Goal: Task Accomplishment & Management: Use online tool/utility

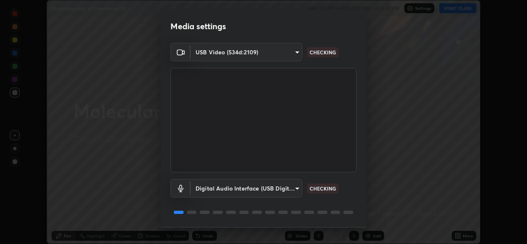
scroll to position [26, 0]
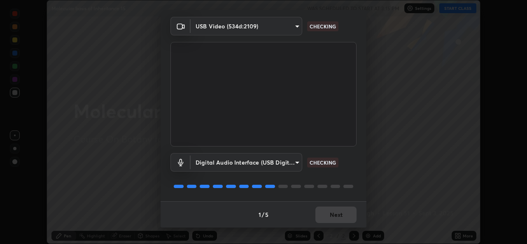
click at [326, 212] on div "1 / 5 Next" at bounding box center [264, 214] width 206 height 26
click at [328, 219] on div "1 / 5 Next" at bounding box center [264, 214] width 206 height 26
click at [327, 213] on div "1 / 5 Next" at bounding box center [264, 214] width 206 height 26
click at [325, 215] on div "1 / 5 Next" at bounding box center [264, 214] width 206 height 26
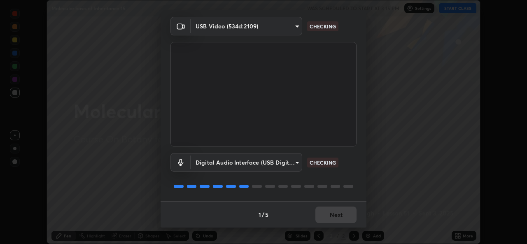
click at [326, 217] on div "1 / 5 Next" at bounding box center [264, 214] width 206 height 26
click at [325, 219] on div "1 / 5 Next" at bounding box center [264, 214] width 206 height 26
click at [322, 219] on button "Next" at bounding box center [335, 215] width 41 height 16
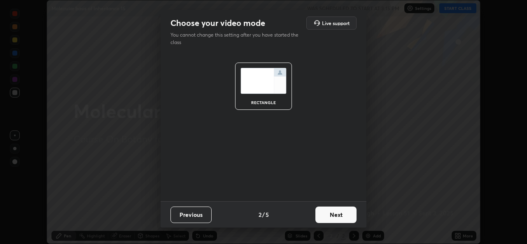
scroll to position [0, 0]
click at [327, 214] on button "Next" at bounding box center [335, 215] width 41 height 16
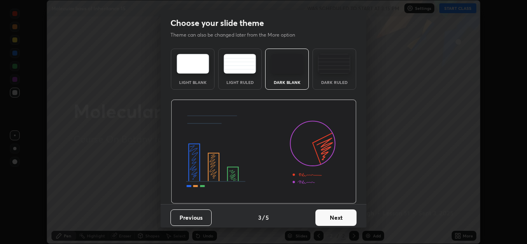
click at [329, 214] on button "Next" at bounding box center [335, 218] width 41 height 16
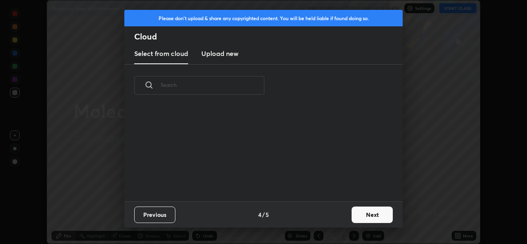
click at [332, 218] on div "Previous 4 / 5 Next" at bounding box center [263, 214] width 278 height 26
click at [357, 215] on button "Next" at bounding box center [372, 215] width 41 height 16
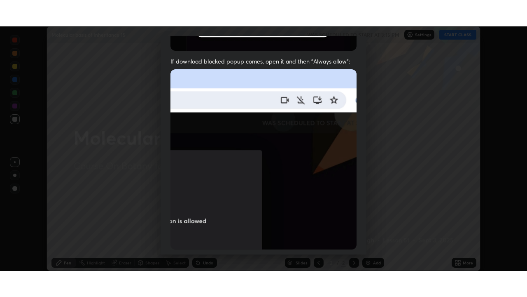
scroll to position [194, 0]
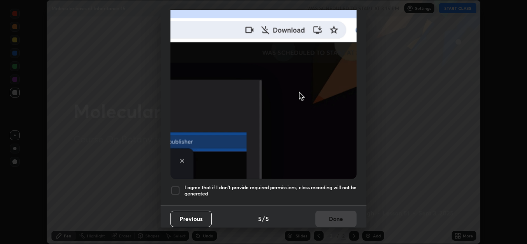
click at [320, 192] on h5 "I agree that if I don't provide required permissions, class recording will not …" at bounding box center [271, 191] width 172 height 13
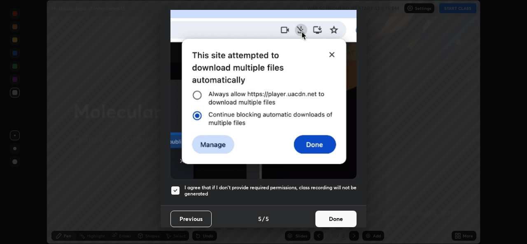
click at [327, 220] on button "Done" at bounding box center [335, 219] width 41 height 16
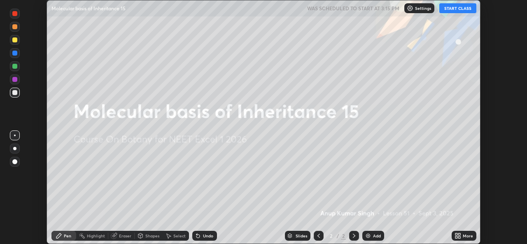
click at [461, 6] on button "START CLASS" at bounding box center [457, 8] width 37 height 10
click at [456, 234] on icon at bounding box center [457, 235] width 2 height 2
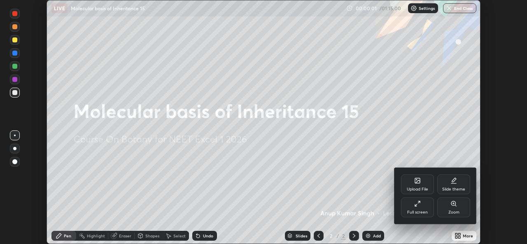
click at [418, 203] on icon at bounding box center [419, 202] width 2 height 2
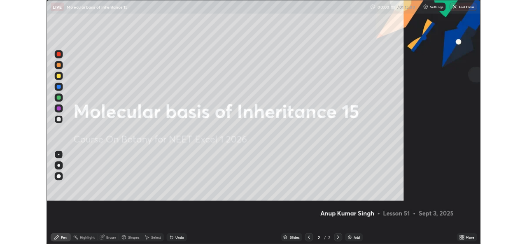
scroll to position [297, 527]
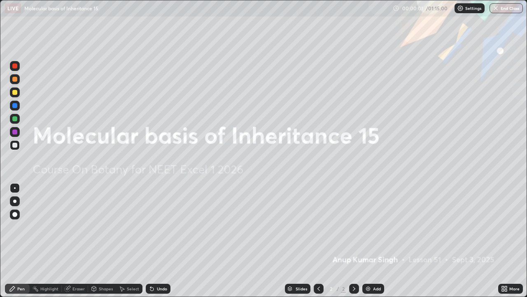
click at [371, 244] on div "Add" at bounding box center [373, 288] width 22 height 10
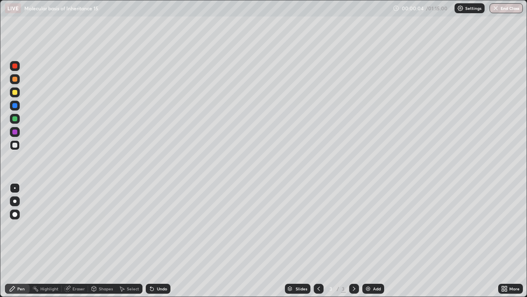
click at [15, 203] on div at bounding box center [15, 201] width 10 height 10
click at [18, 216] on div at bounding box center [15, 214] width 10 height 10
click at [18, 187] on div at bounding box center [15, 188] width 10 height 10
click at [506, 244] on icon at bounding box center [506, 290] width 2 height 2
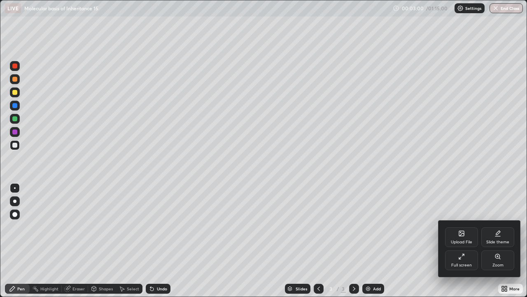
click at [457, 244] on div "Full screen" at bounding box center [461, 260] width 33 height 20
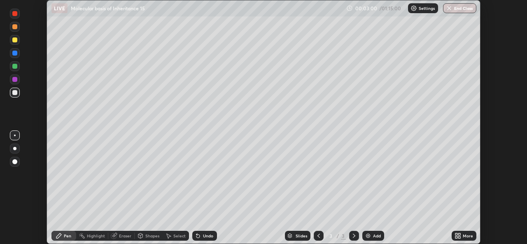
scroll to position [40941, 40658]
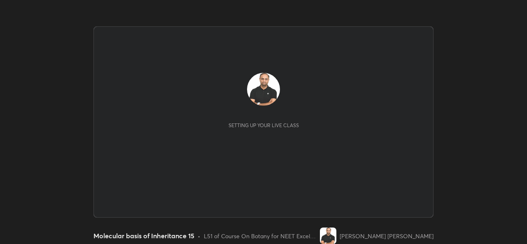
scroll to position [244, 527]
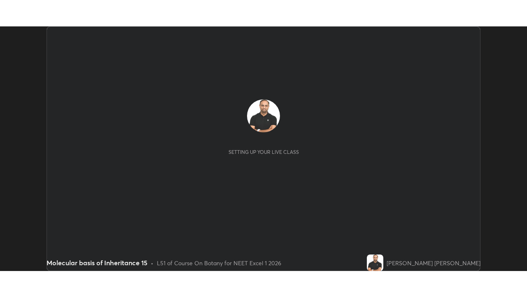
scroll to position [244, 527]
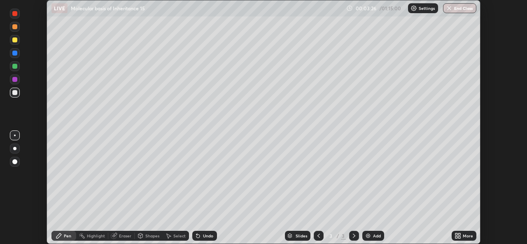
click at [459, 234] on icon at bounding box center [459, 235] width 2 height 2
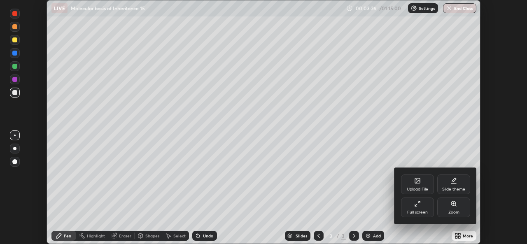
click at [420, 210] on div "Full screen" at bounding box center [417, 212] width 21 height 4
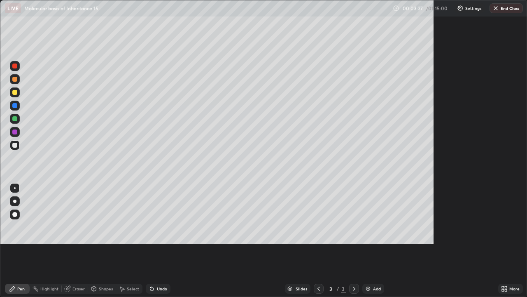
scroll to position [297, 527]
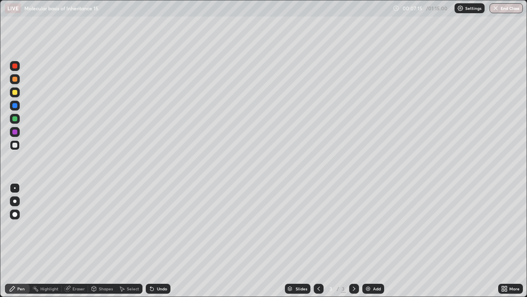
click at [379, 5] on div "LIVE Molecular basis of Inheritance 15" at bounding box center [197, 8] width 385 height 16
click at [378, 9] on div "LIVE Molecular basis of Inheritance 15" at bounding box center [197, 8] width 385 height 16
click at [383, 8] on div "LIVE Molecular basis of Inheritance 15" at bounding box center [197, 8] width 385 height 16
click at [385, 11] on div "LIVE Molecular basis of Inheritance 15" at bounding box center [197, 8] width 385 height 16
click at [384, 13] on div "LIVE Molecular basis of Inheritance 15" at bounding box center [197, 8] width 385 height 16
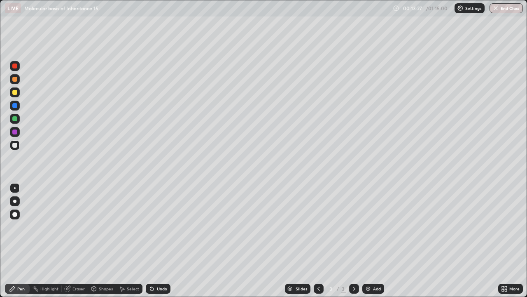
click at [365, 244] on img at bounding box center [368, 288] width 7 height 7
click at [14, 121] on div at bounding box center [14, 118] width 5 height 5
click at [366, 244] on img at bounding box center [368, 288] width 7 height 7
click at [12, 146] on div at bounding box center [15, 145] width 10 height 10
click at [20, 213] on div at bounding box center [14, 214] width 13 height 13
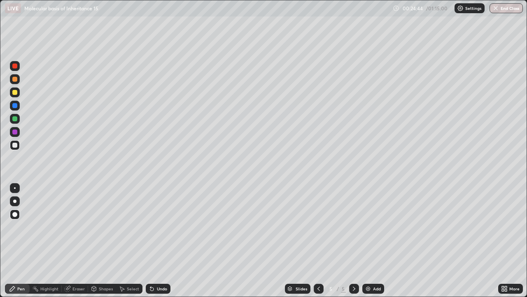
click at [14, 118] on div at bounding box center [14, 118] width 5 height 5
click at [12, 186] on div at bounding box center [15, 188] width 10 height 10
click at [18, 142] on div at bounding box center [15, 145] width 10 height 10
click at [17, 205] on div at bounding box center [15, 201] width 10 height 10
click at [15, 118] on div at bounding box center [14, 118] width 5 height 5
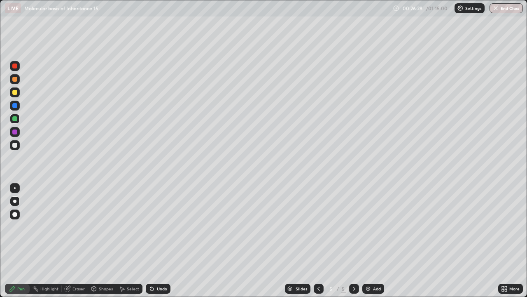
click at [16, 146] on div at bounding box center [14, 144] width 5 height 5
click at [15, 187] on div at bounding box center [15, 188] width 10 height 10
click at [14, 145] on div at bounding box center [14, 144] width 5 height 5
click at [14, 118] on div at bounding box center [14, 118] width 5 height 5
click at [13, 144] on div at bounding box center [14, 144] width 5 height 5
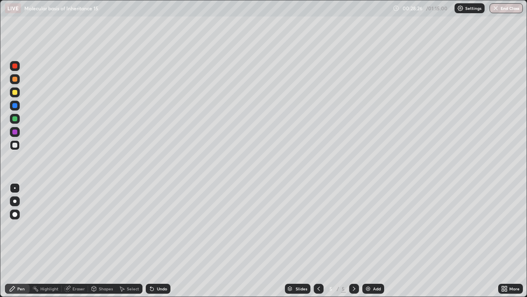
click at [15, 118] on div at bounding box center [14, 118] width 5 height 5
click at [15, 142] on div at bounding box center [15, 145] width 10 height 10
click at [15, 119] on div at bounding box center [14, 118] width 5 height 5
click at [13, 145] on div at bounding box center [14, 144] width 5 height 5
click at [15, 146] on div at bounding box center [14, 144] width 5 height 5
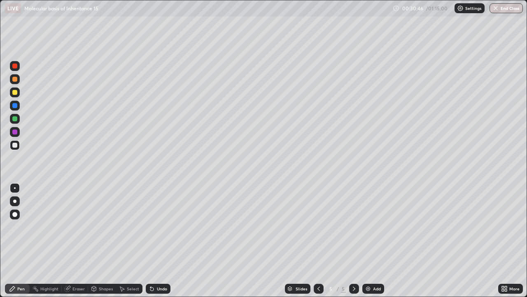
click at [16, 133] on div at bounding box center [14, 131] width 5 height 5
click at [15, 201] on div at bounding box center [14, 200] width 3 height 3
click at [16, 145] on div at bounding box center [14, 144] width 5 height 5
click at [16, 121] on div at bounding box center [15, 119] width 10 height 10
click at [15, 146] on div at bounding box center [14, 144] width 5 height 5
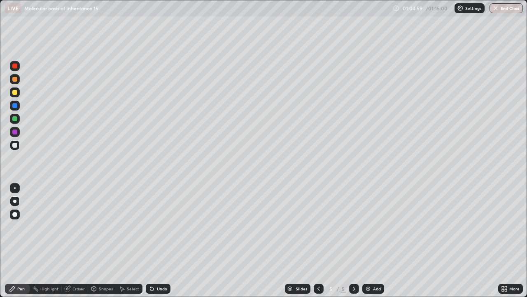
click at [371, 244] on div "Add" at bounding box center [373, 288] width 22 height 10
click at [369, 244] on img at bounding box center [368, 288] width 7 height 7
click at [15, 188] on div at bounding box center [15, 188] width 2 height 2
click at [78, 244] on div "Eraser" at bounding box center [78, 288] width 12 height 4
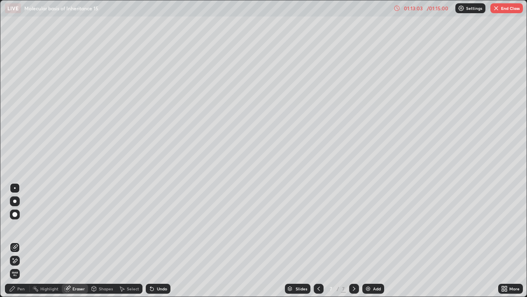
click at [25, 244] on div "Pen" at bounding box center [17, 288] width 25 height 10
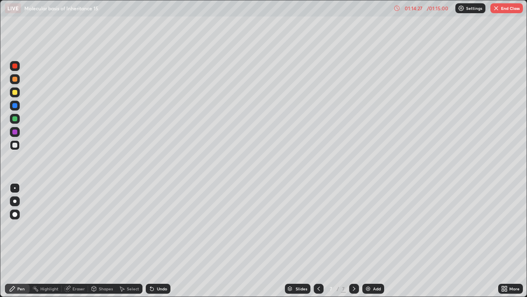
click at [81, 244] on div "Eraser" at bounding box center [75, 288] width 26 height 10
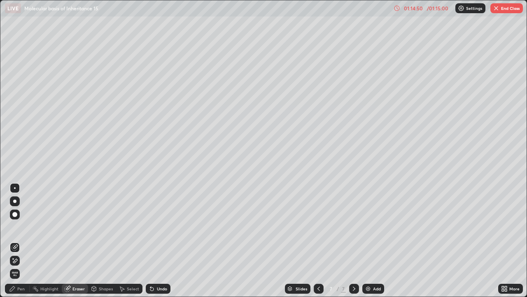
click at [23, 244] on div "Pen" at bounding box center [17, 288] width 25 height 10
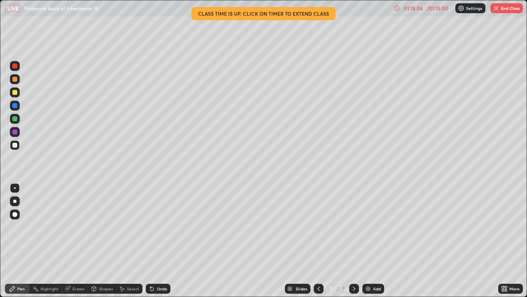
click at [429, 6] on div "/ 01:15:00" at bounding box center [438, 8] width 26 height 5
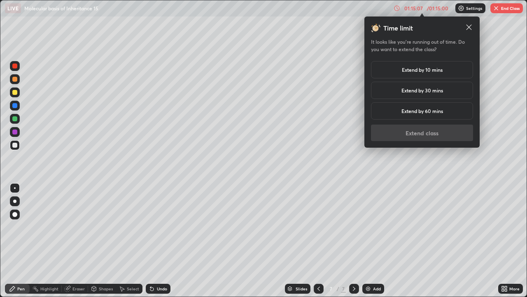
click at [428, 90] on h5 "Extend by 30 mins" at bounding box center [423, 89] width 42 height 7
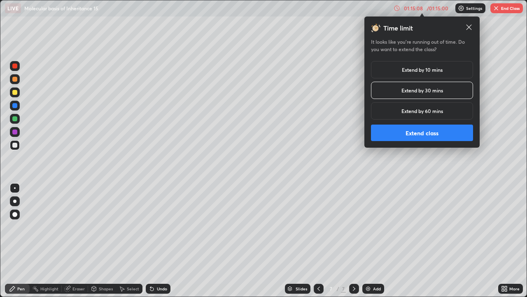
click at [428, 71] on h5 "Extend by 10 mins" at bounding box center [422, 69] width 41 height 7
click at [426, 134] on button "Extend class" at bounding box center [422, 132] width 102 height 16
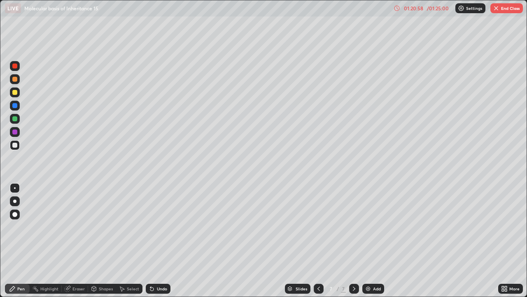
click at [77, 244] on div "Eraser" at bounding box center [78, 288] width 12 height 4
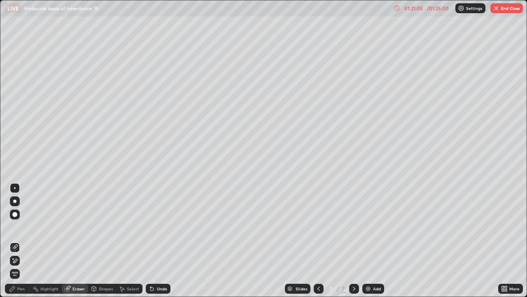
click at [22, 244] on div "Pen" at bounding box center [20, 288] width 7 height 4
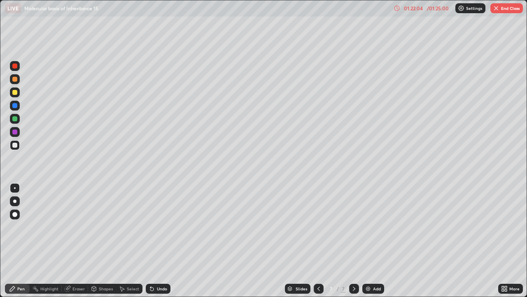
click at [505, 8] on button "End Class" at bounding box center [507, 8] width 33 height 10
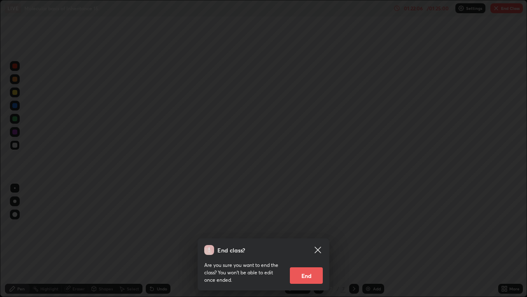
click at [313, 244] on button "End" at bounding box center [306, 275] width 33 height 16
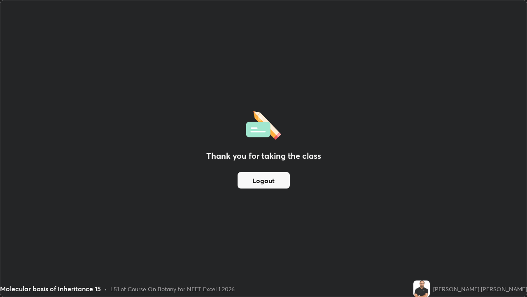
click at [285, 182] on button "Logout" at bounding box center [264, 180] width 52 height 16
